Goal: Book appointment/travel/reservation

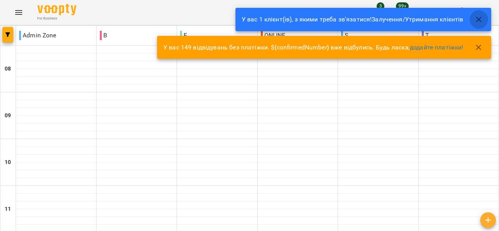
click at [484, 18] on button "button" at bounding box center [479, 19] width 19 height 19
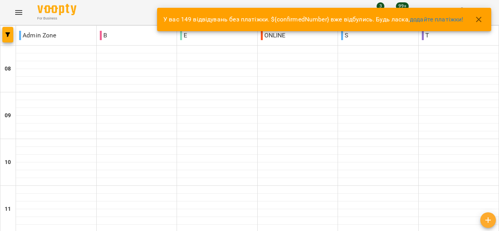
click at [482, 20] on icon "button" at bounding box center [478, 19] width 9 height 9
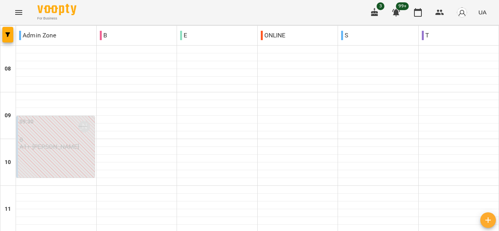
scroll to position [173, 0]
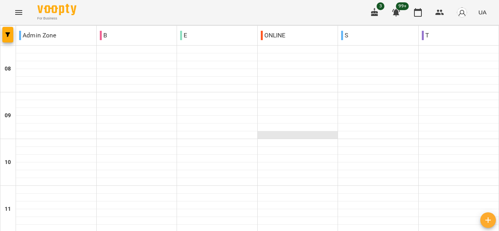
scroll to position [323, 0]
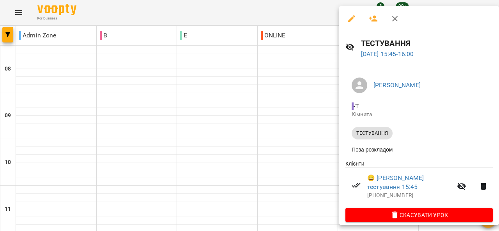
click at [314, 115] on div at bounding box center [249, 115] width 499 height 231
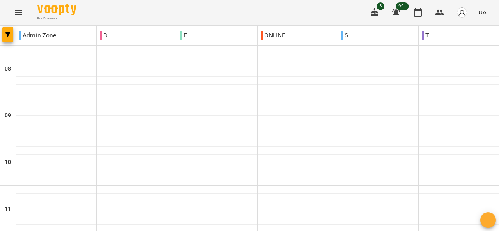
type input "**********"
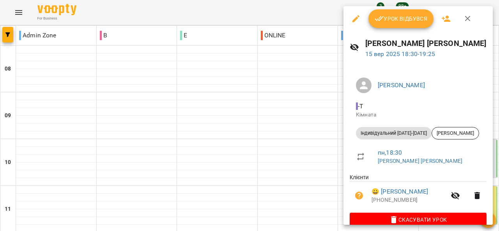
scroll to position [12, 0]
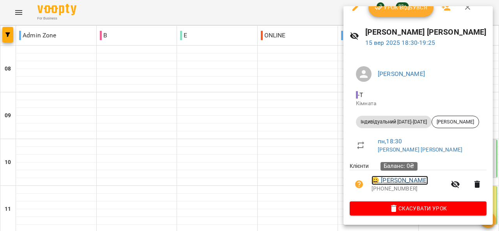
click at [390, 179] on link "😀 [PERSON_NAME]" at bounding box center [400, 180] width 57 height 9
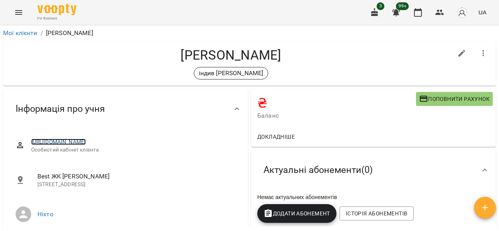
click at [86, 141] on link "[URL][DOMAIN_NAME]" at bounding box center [58, 142] width 55 height 6
